Goal: Go to known website: Access a specific website the user already knows

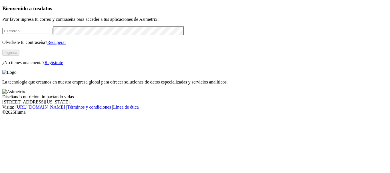
type input "[PERSON_NAME][EMAIL_ADDRESS][DOMAIN_NAME]"
click at [19, 56] on button "Ingresa" at bounding box center [10, 53] width 17 height 6
